Goal: Navigation & Orientation: Find specific page/section

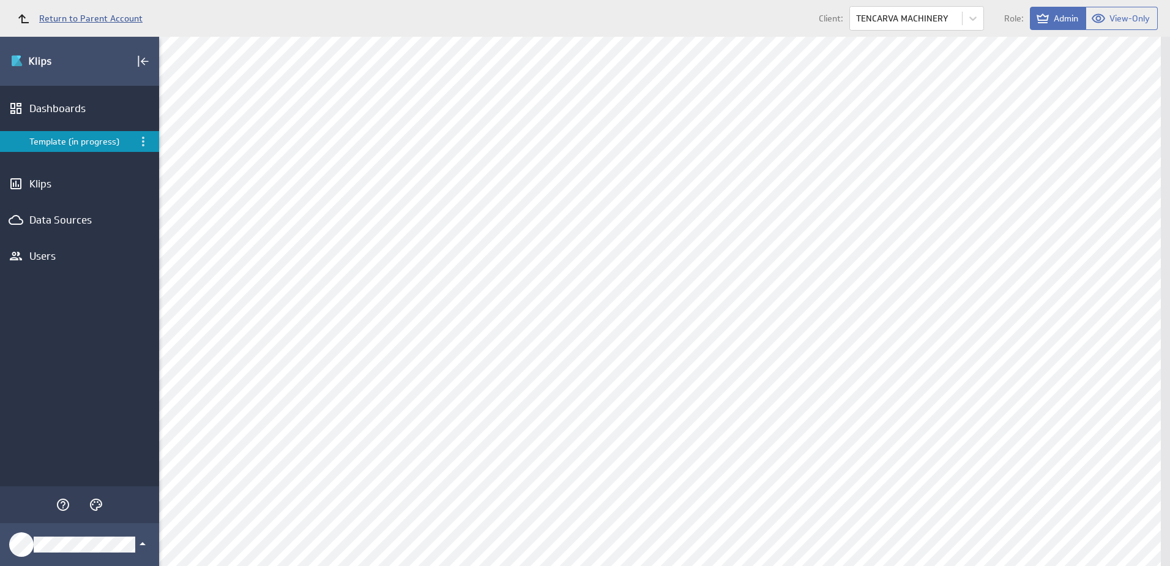
click at [88, 20] on span "Return to Parent Account" at bounding box center [90, 18] width 103 height 9
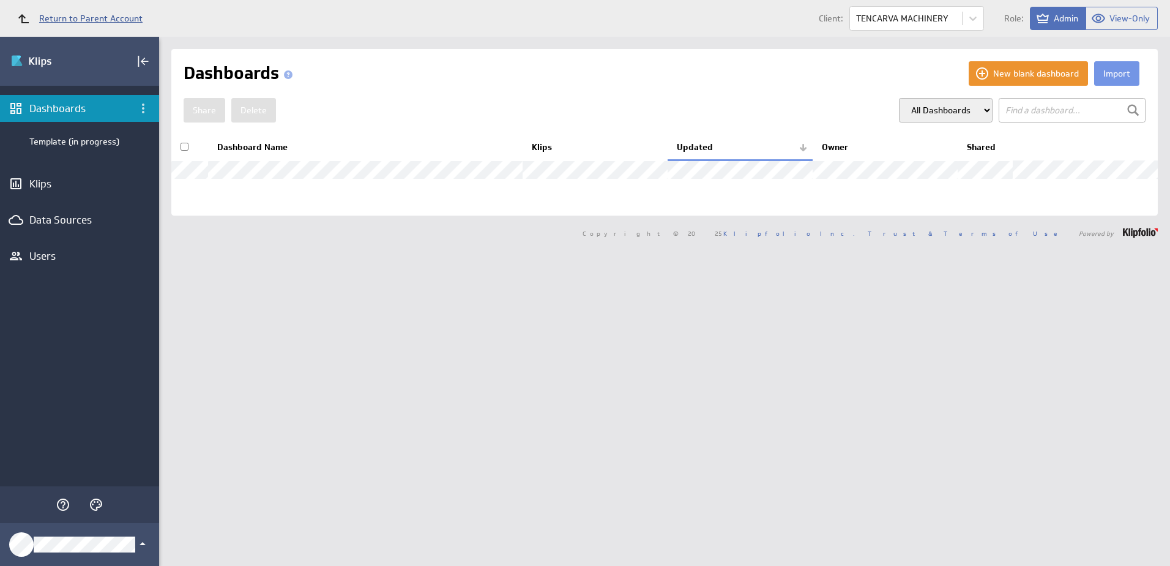
click at [78, 14] on span "Return to Parent Account" at bounding box center [90, 18] width 103 height 9
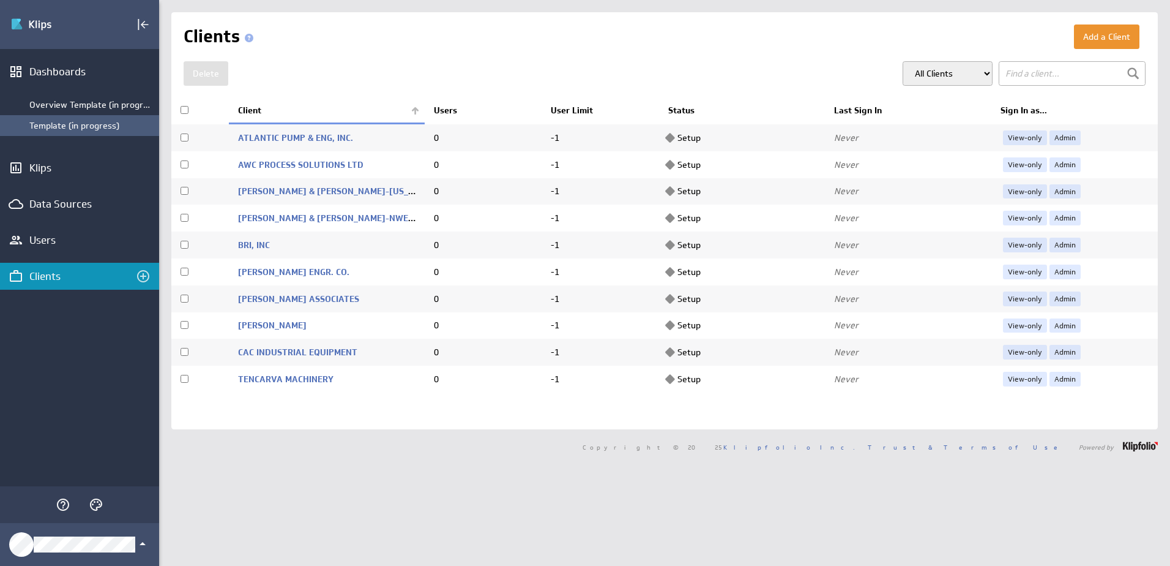
click at [72, 124] on div "Template (in progress)" at bounding box center [91, 125] width 124 height 11
